Goal: Go to known website: Go to known website

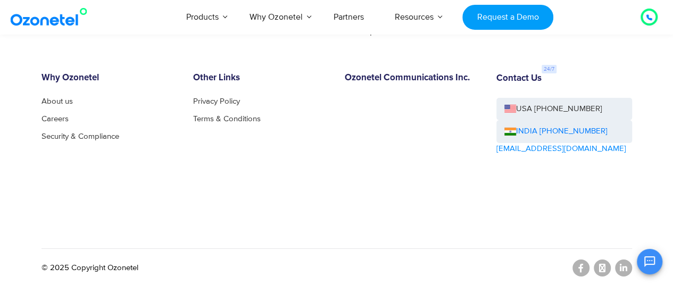
scroll to position [5827, 0]
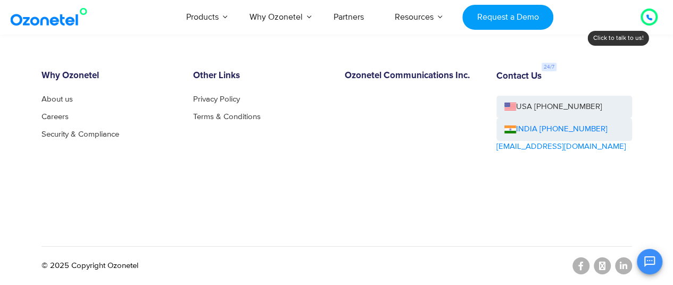
click at [626, 264] on div "OK Ozonetel Bot Ozonetel recognized as a Leader by G2 for CCAAS ​ 0" at bounding box center [548, 260] width 230 height 28
click at [621, 269] on div "OK Ozonetel Bot Ozonetel recognized as a Leader by G2 for CCAAS ​ 0" at bounding box center [548, 260] width 230 height 28
click at [624, 265] on div "OK Ozonetel Bot Ozonetel recognized as a Leader by G2 for CCAAS ​ 0" at bounding box center [548, 260] width 230 height 28
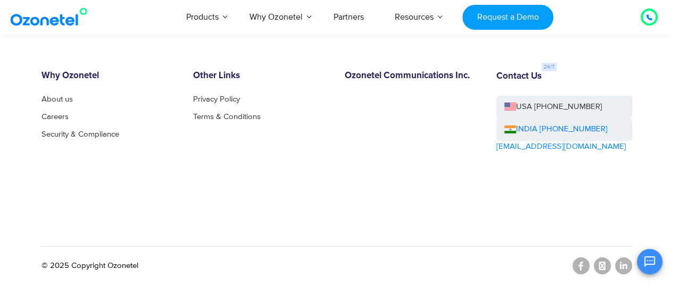
click at [624, 265] on div "OK Ozonetel Bot Ozonetel recognized as a Leader by G2 for CCAAS ​ 0" at bounding box center [548, 260] width 230 height 28
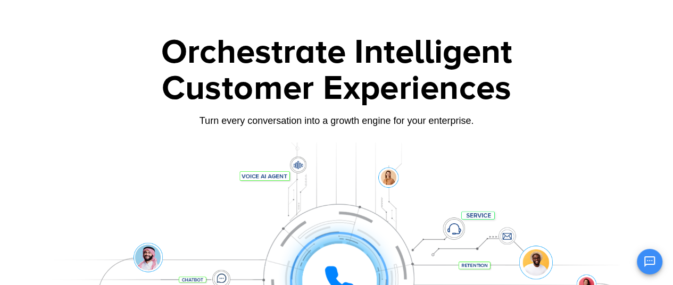
scroll to position [0, 0]
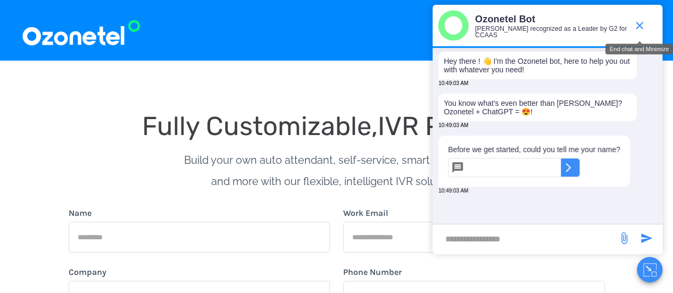
click at [644, 28] on icon "end chat or minimize" at bounding box center [639, 25] width 13 height 13
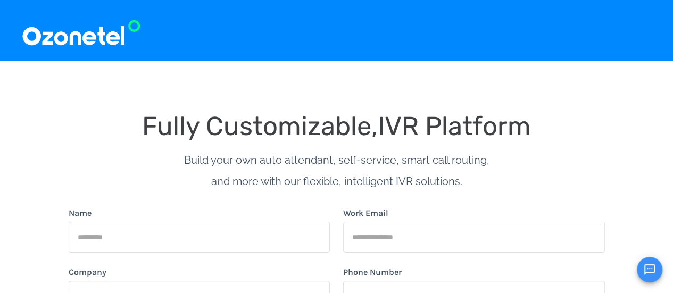
scroll to position [4, 0]
